Goal: Check status

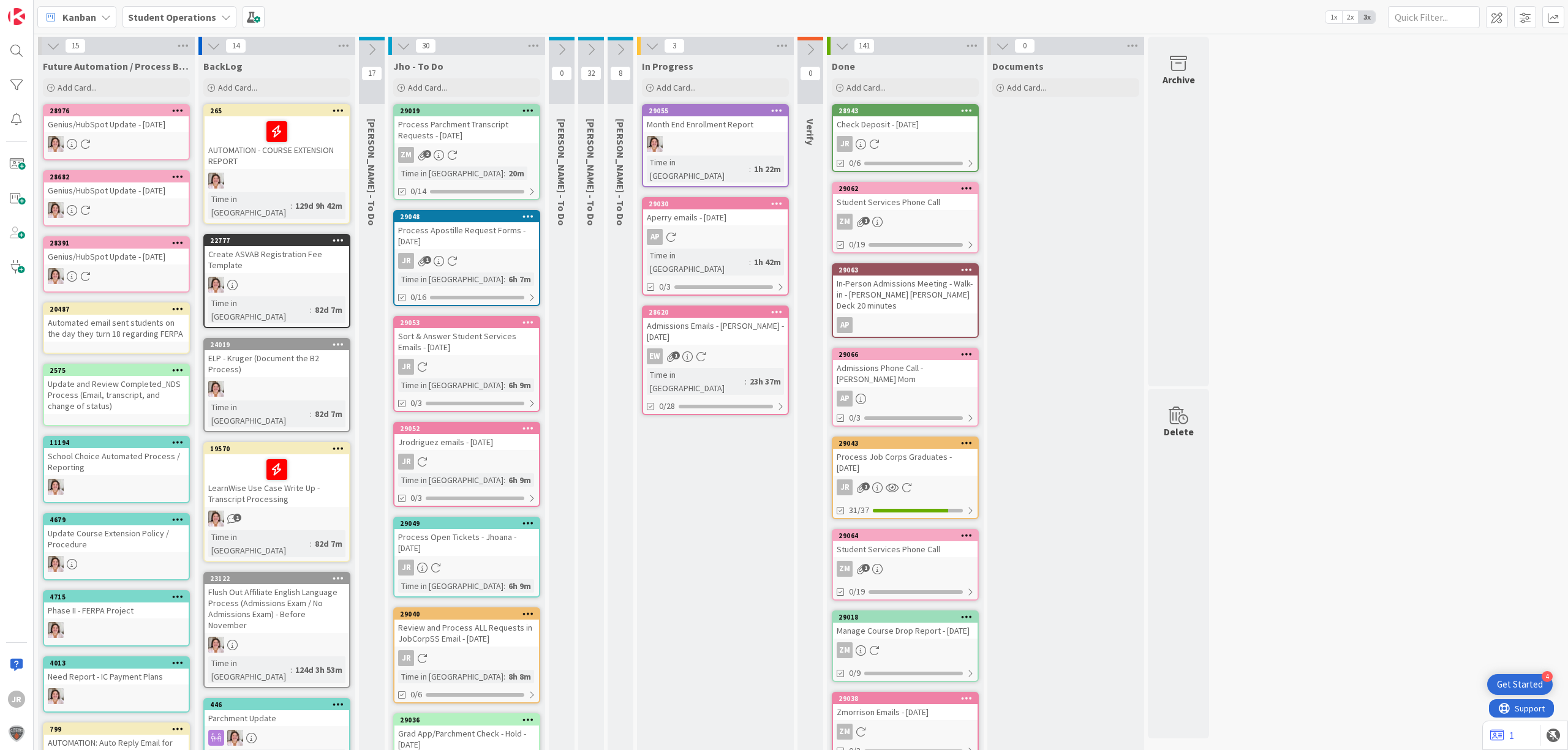
click at [889, 127] on div "Check Deposit - [DATE]" at bounding box center [905, 124] width 145 height 16
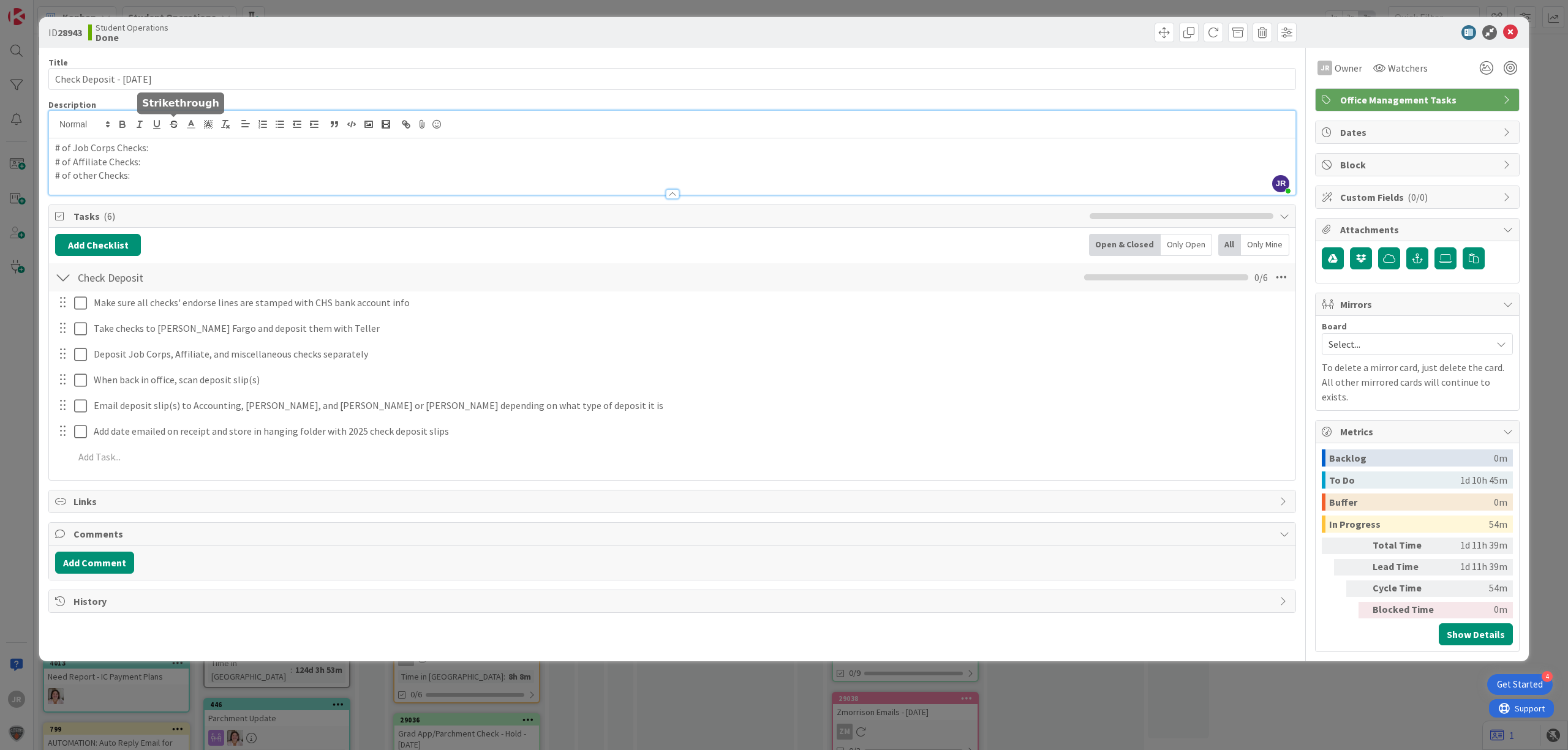
click at [168, 128] on div "JR [PERSON_NAME] just joined # of Job Corps Checks: # of Affiliate Checks: # of…" at bounding box center [671, 153] width 1246 height 84
click at [229, 178] on p "# of other Checks:" at bounding box center [672, 175] width 1234 height 14
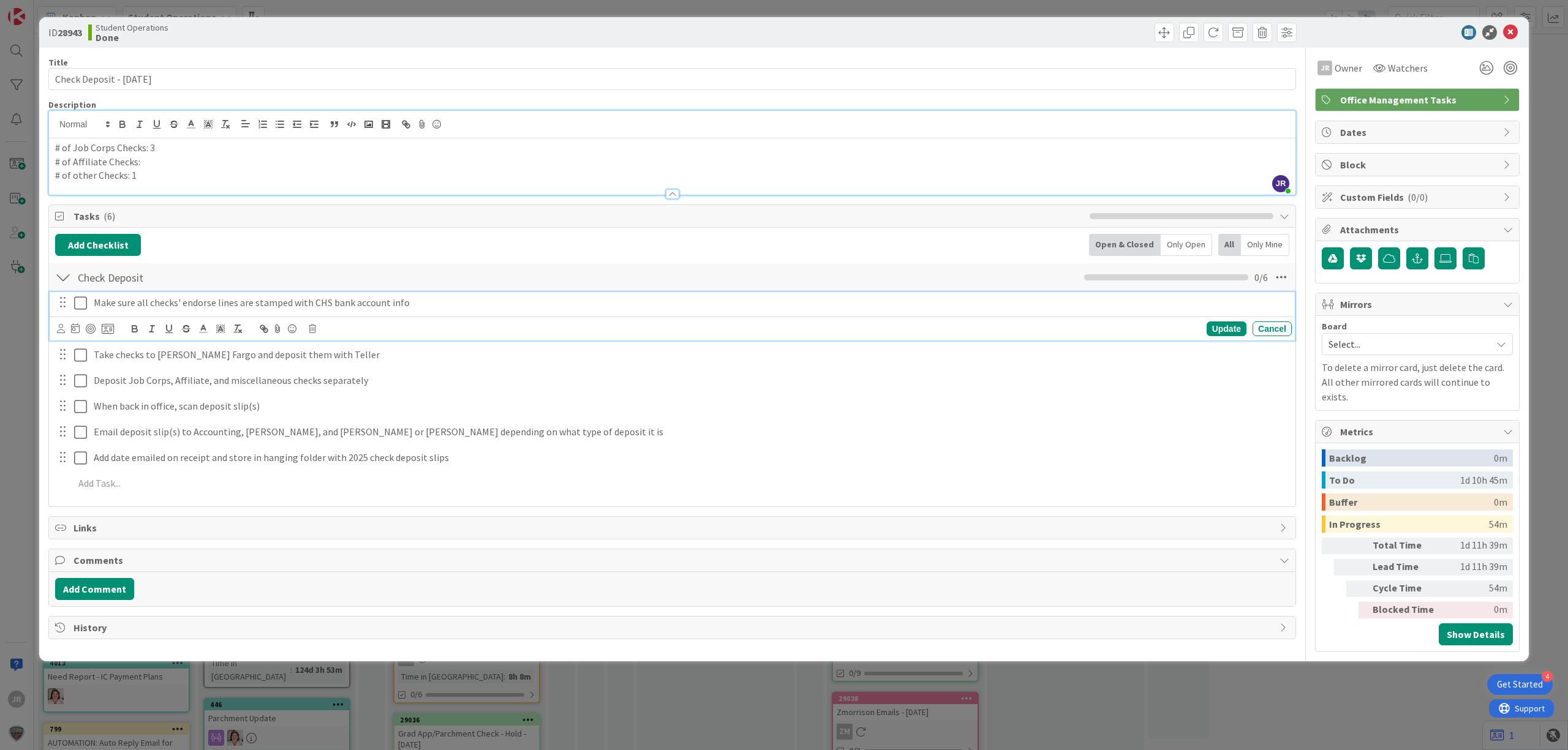
click at [80, 304] on icon at bounding box center [80, 303] width 13 height 15
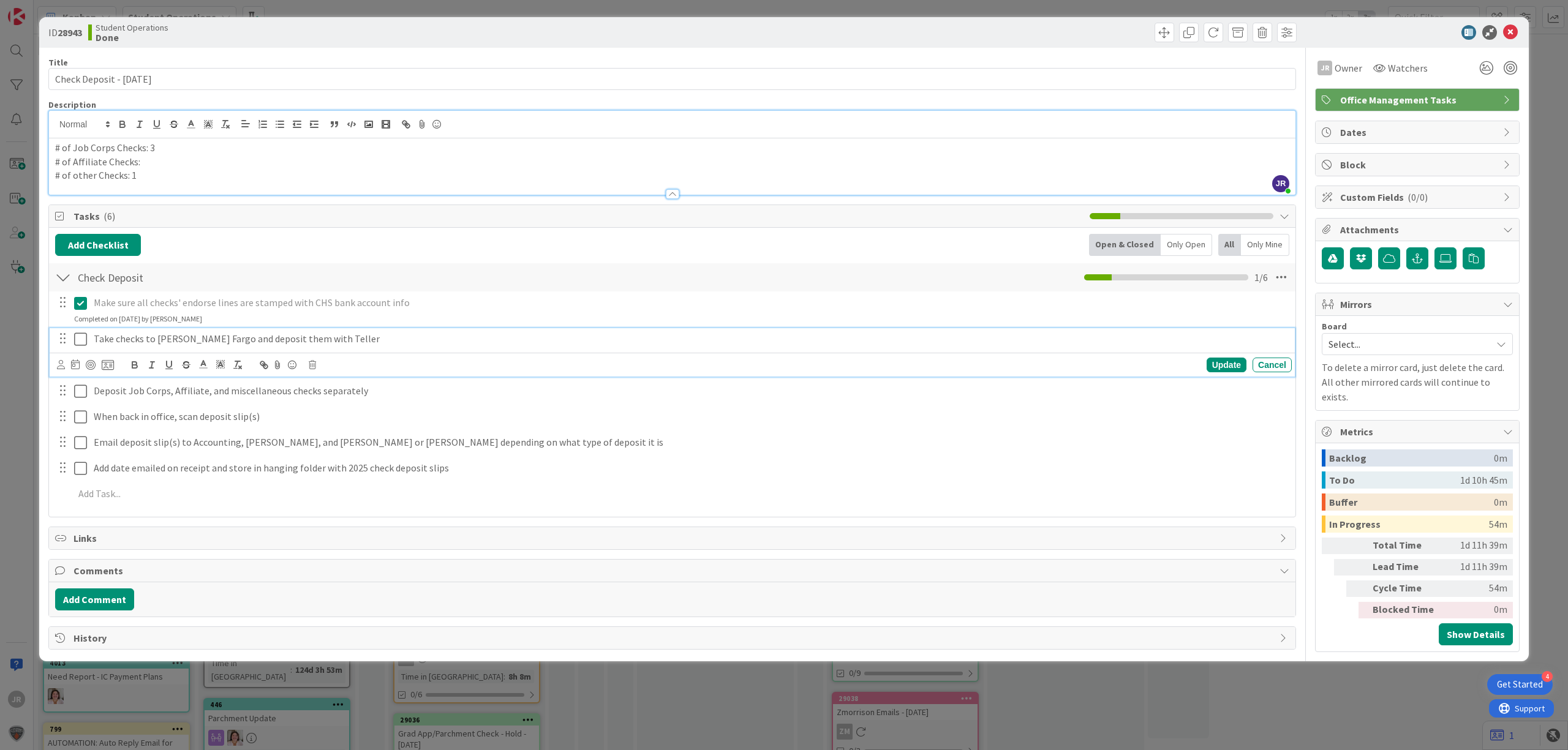
click at [81, 344] on icon at bounding box center [80, 339] width 13 height 15
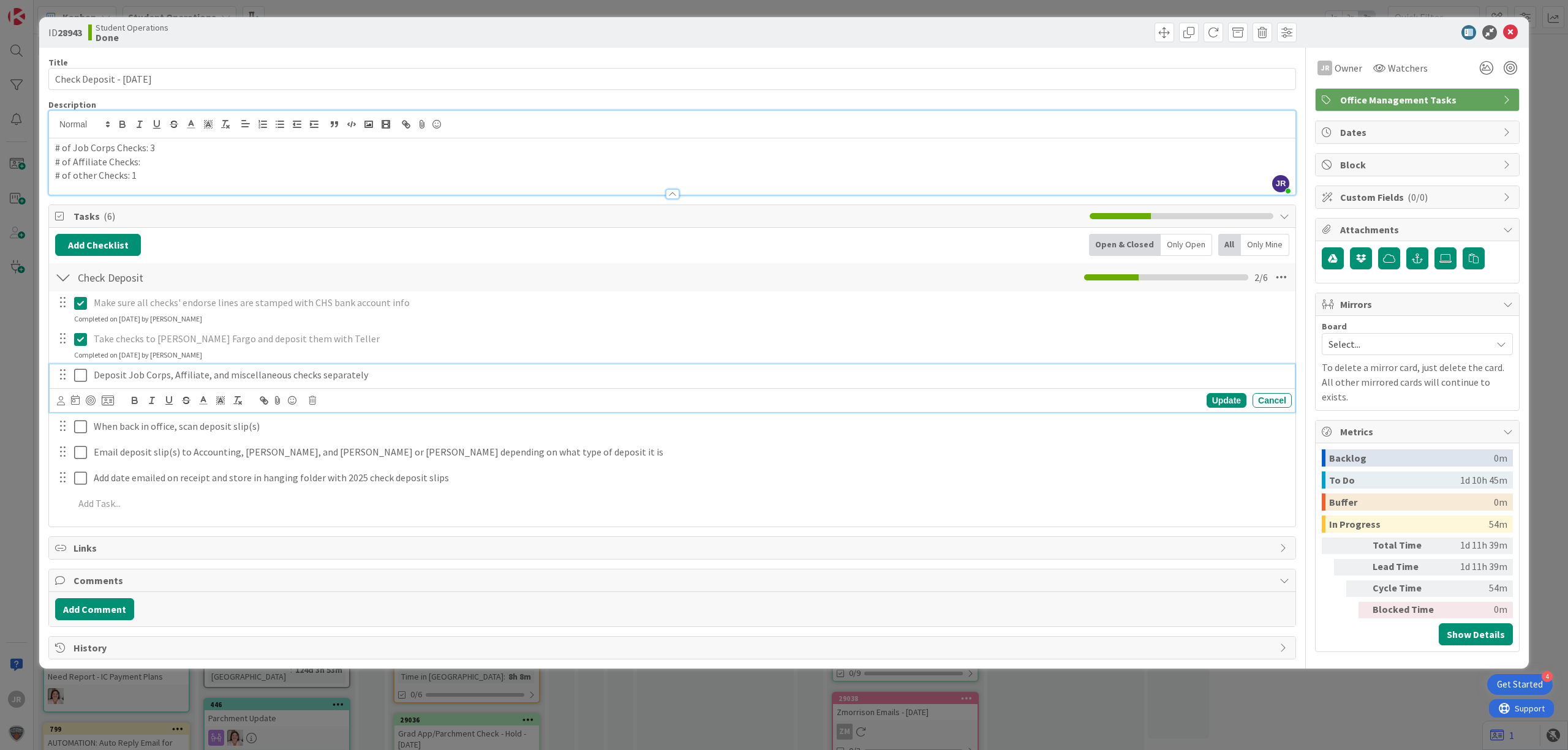
click at [81, 375] on icon at bounding box center [80, 375] width 13 height 15
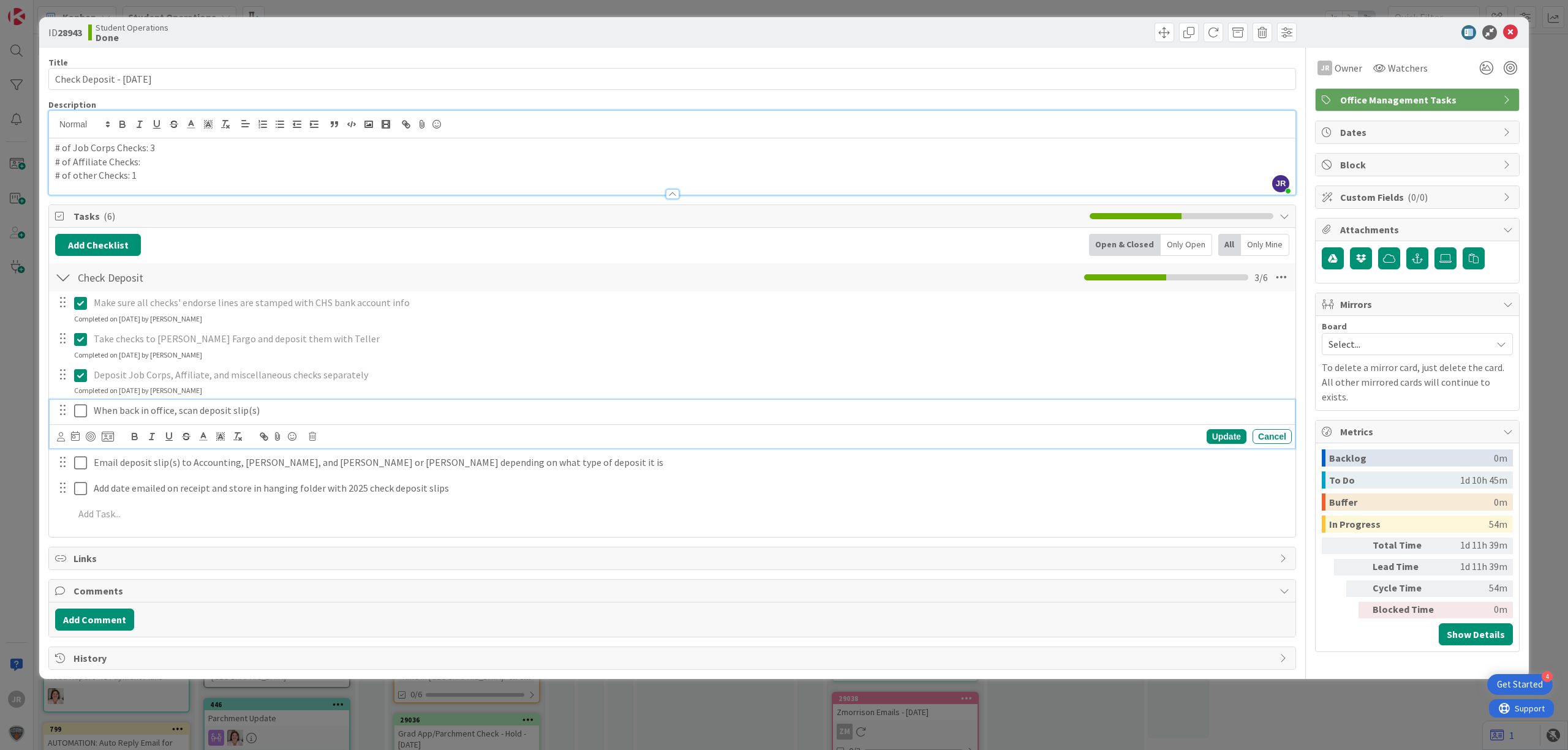
click at [81, 404] on button at bounding box center [82, 411] width 15 height 20
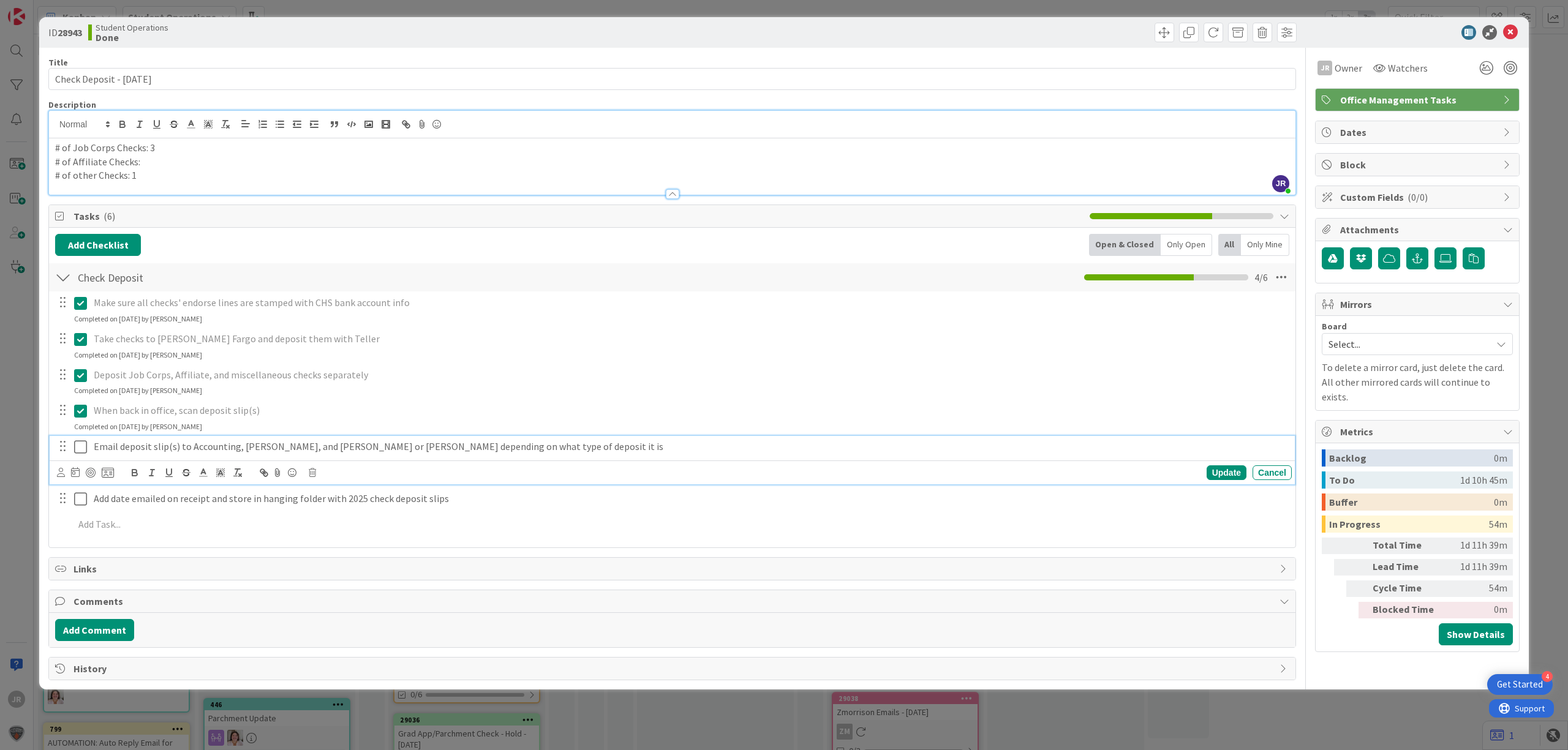
click at [81, 444] on icon at bounding box center [80, 447] width 13 height 15
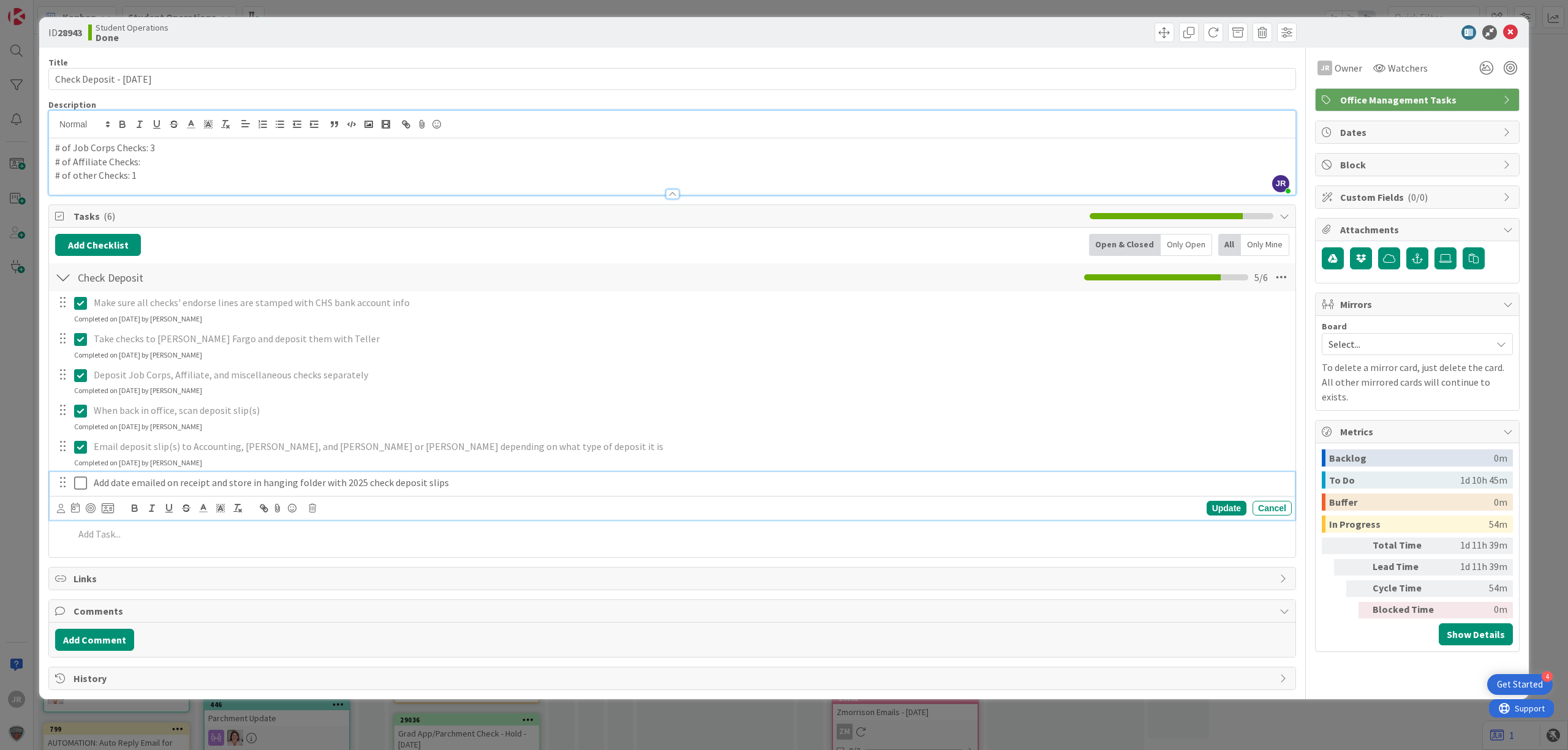
click at [79, 480] on icon at bounding box center [80, 484] width 13 height 15
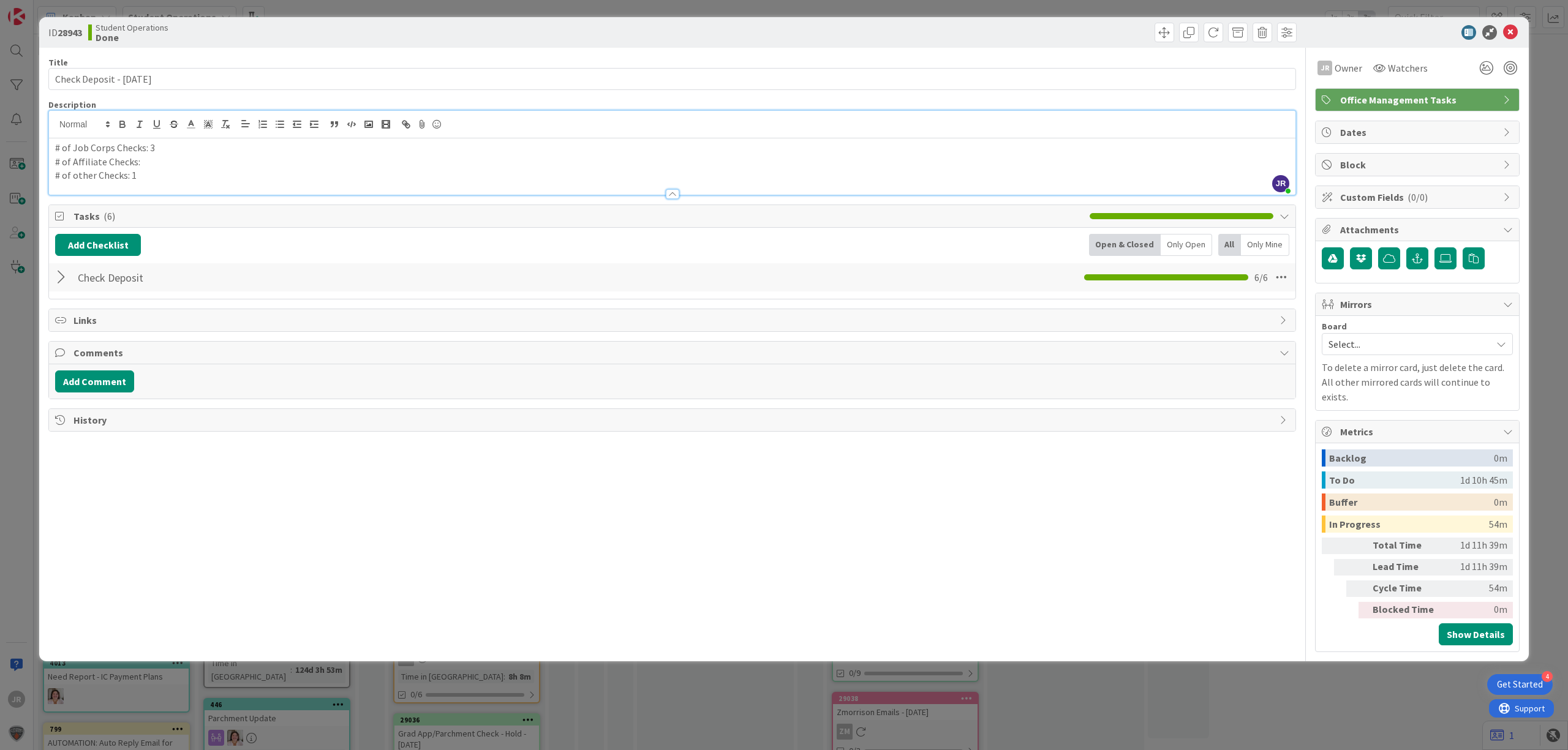
click at [1012, 5] on div "ID 28943 Student Operations Done Title 26 / 128 Check Deposit - [DATE] Descript…" at bounding box center [784, 375] width 1568 height 750
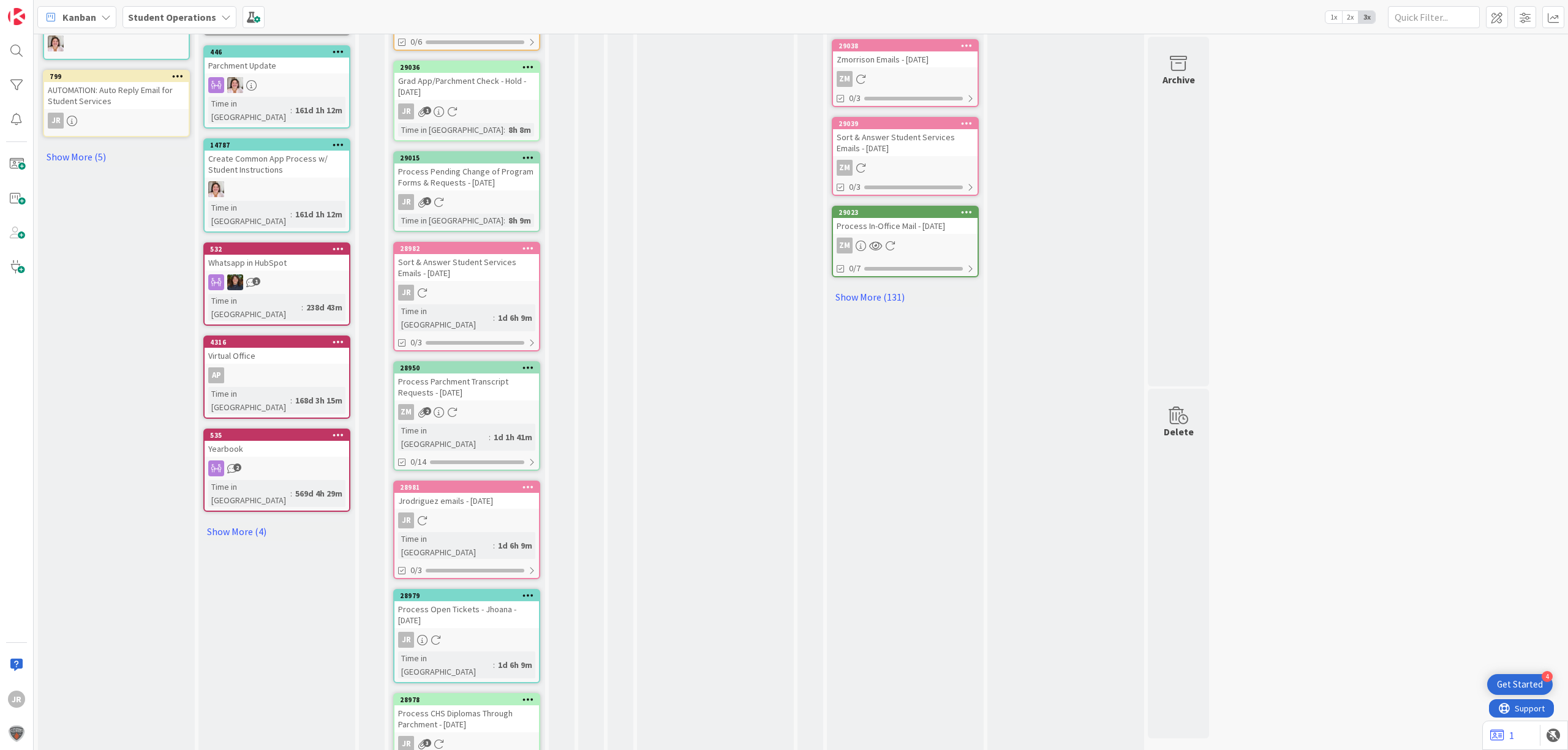
scroll to position [665, 0]
